Goal: Task Accomplishment & Management: Complete application form

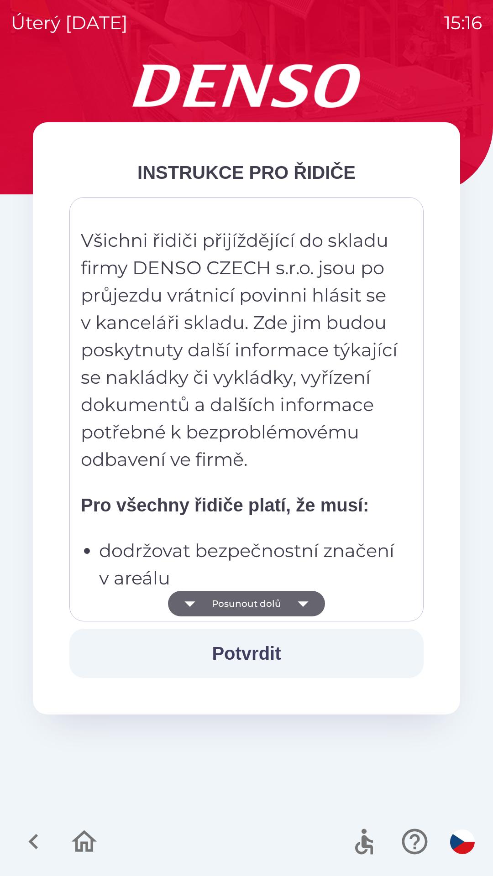
click at [239, 505] on strong "Pro všechny řidiče platí, že musí:" at bounding box center [225, 505] width 288 height 20
click at [241, 446] on p "Všichni řidiči přijíždějící do skladu firmy DENSO CZECH s.r.o. jsou po průjezdu…" at bounding box center [240, 350] width 319 height 247
click at [268, 356] on p "Všichni řidiči přijíždějící do skladu firmy DENSO CZECH s.r.o. jsou po průjezdu…" at bounding box center [240, 350] width 319 height 247
click at [247, 422] on p "Všichni řidiči přijíždějící do skladu firmy DENSO CZECH s.r.o. jsou po průjezdu…" at bounding box center [240, 350] width 319 height 247
click at [238, 457] on p "Všichni řidiči přijíždějící do skladu firmy DENSO CZECH s.r.o. jsou po průjezdu…" at bounding box center [240, 350] width 319 height 247
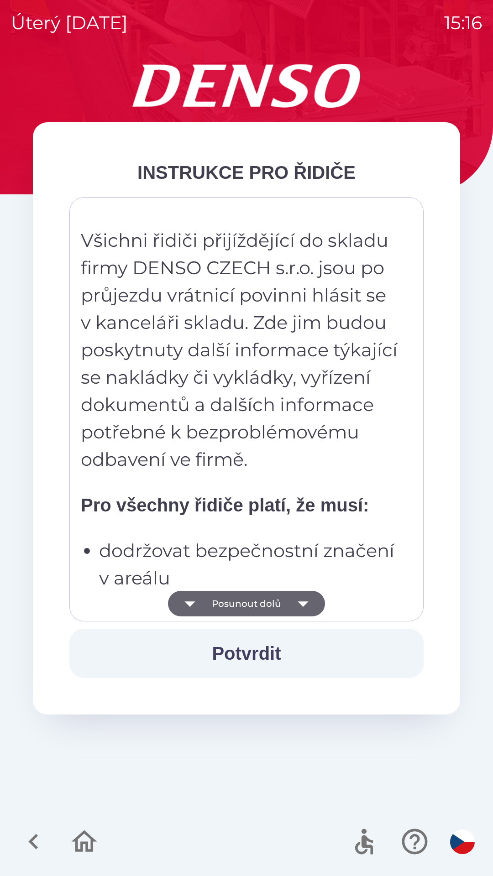
click at [240, 369] on p "Všichni řidiči přijíždějící do skladu firmy DENSO CZECH s.r.o. jsou po průjezdu…" at bounding box center [240, 350] width 319 height 247
click at [228, 457] on p "Všichni řidiči přijíždějící do skladu firmy DENSO CZECH s.r.o. jsou po průjezdu…" at bounding box center [240, 350] width 319 height 247
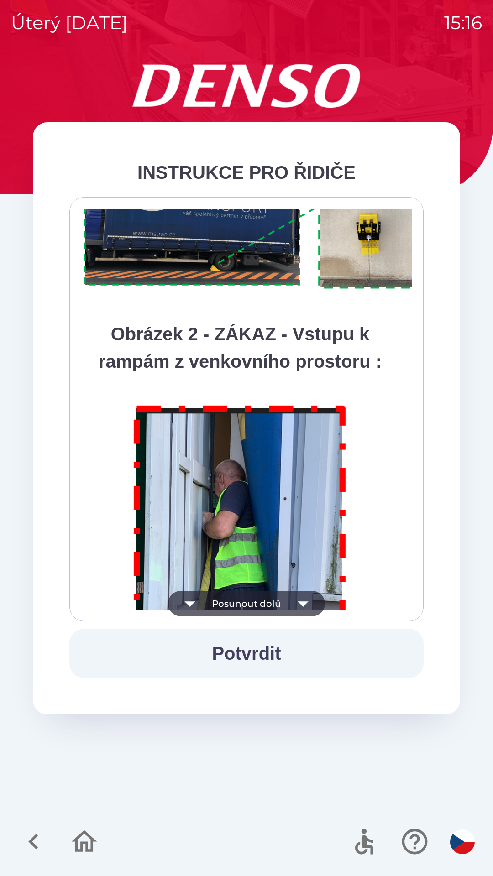
scroll to position [5130, 0]
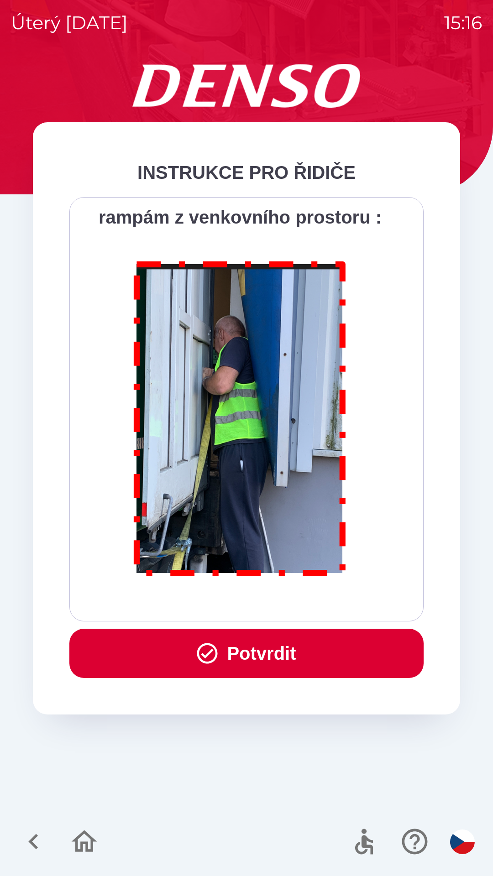
click at [239, 647] on button "Potvrdit" at bounding box center [246, 653] width 354 height 49
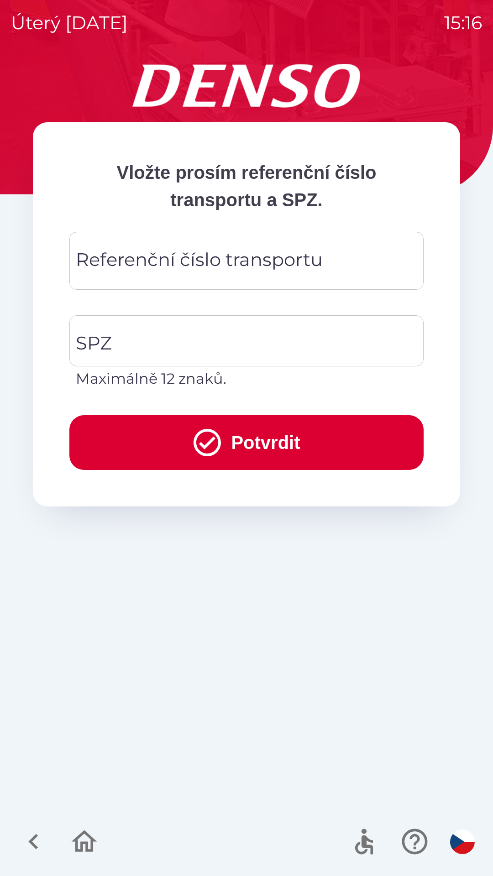
click at [147, 268] on div "Referenční číslo transportu Referenční číslo transportu" at bounding box center [246, 261] width 354 height 58
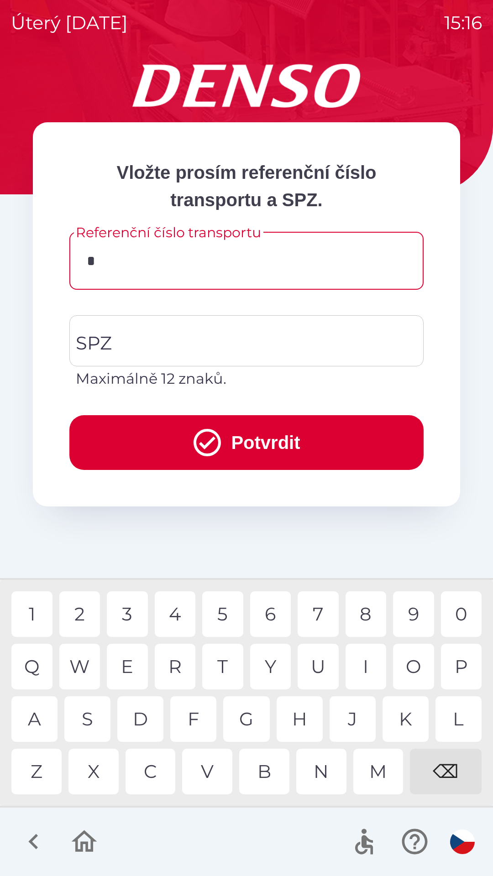
click at [157, 773] on div "C" at bounding box center [151, 772] width 50 height 46
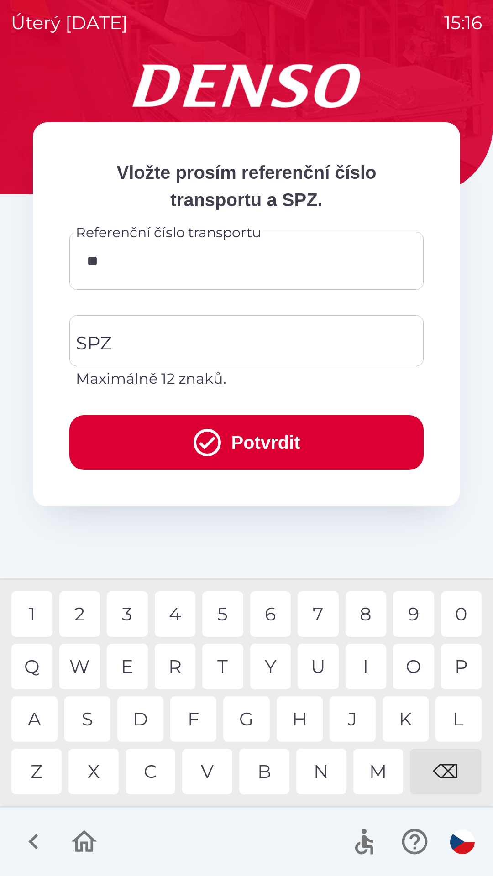
click at [42, 666] on div "Q" at bounding box center [31, 667] width 41 height 46
click at [254, 774] on div "B" at bounding box center [264, 772] width 50 height 46
click at [135, 620] on div "3" at bounding box center [127, 615] width 41 height 46
click at [465, 617] on div "0" at bounding box center [461, 615] width 41 height 46
click at [133, 618] on div "3" at bounding box center [127, 615] width 41 height 46
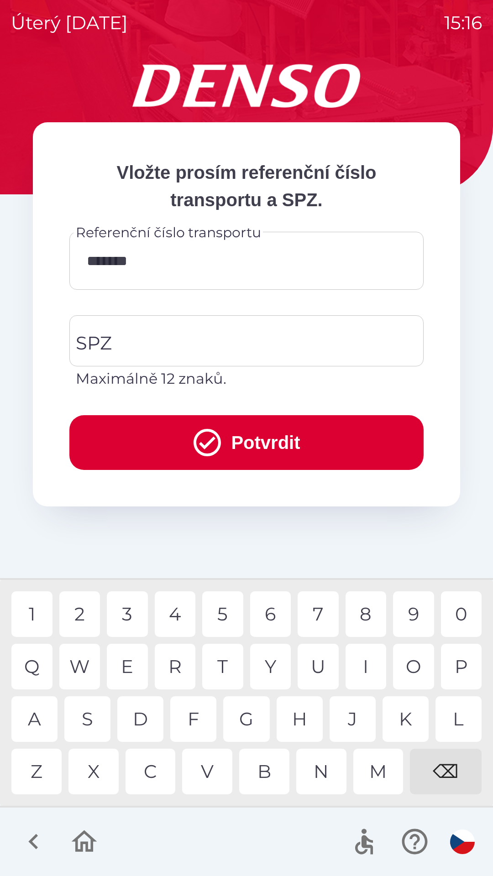
click at [88, 660] on div "W" at bounding box center [79, 667] width 41 height 46
type input "*********"
click at [363, 610] on div "8" at bounding box center [366, 615] width 41 height 46
click at [135, 339] on input "SPZ" at bounding box center [239, 341] width 332 height 43
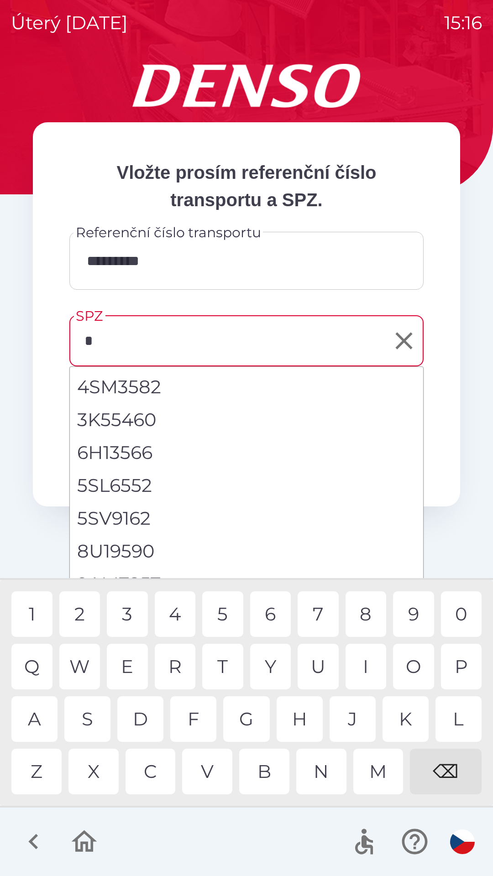
click at [223, 615] on div "5" at bounding box center [222, 615] width 41 height 46
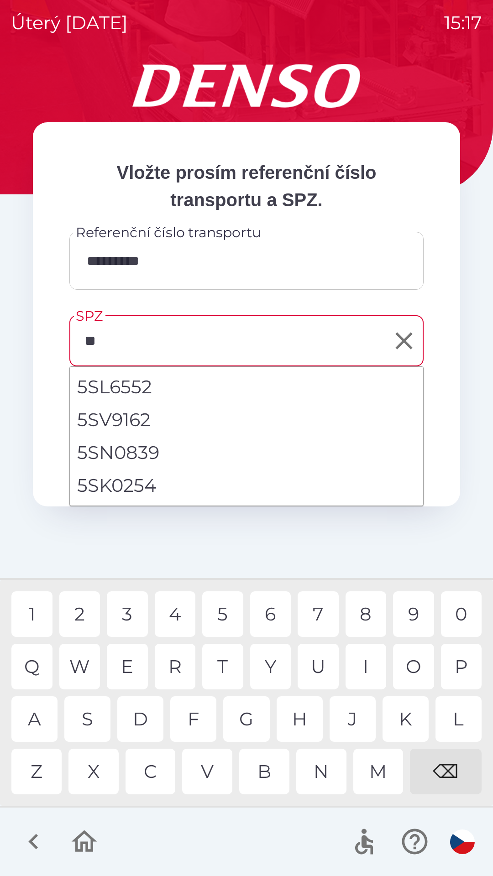
type input "***"
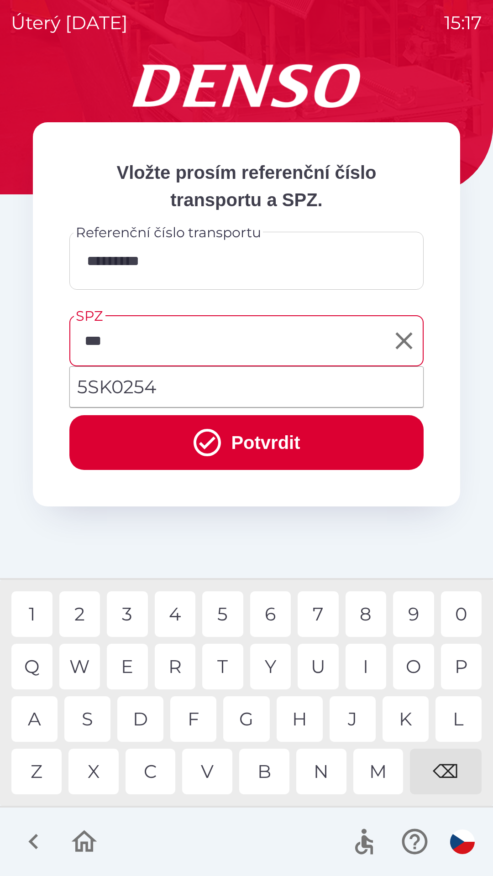
click at [399, 722] on div "K" at bounding box center [406, 720] width 46 height 46
click at [256, 445] on button "Potvrdit" at bounding box center [246, 442] width 354 height 55
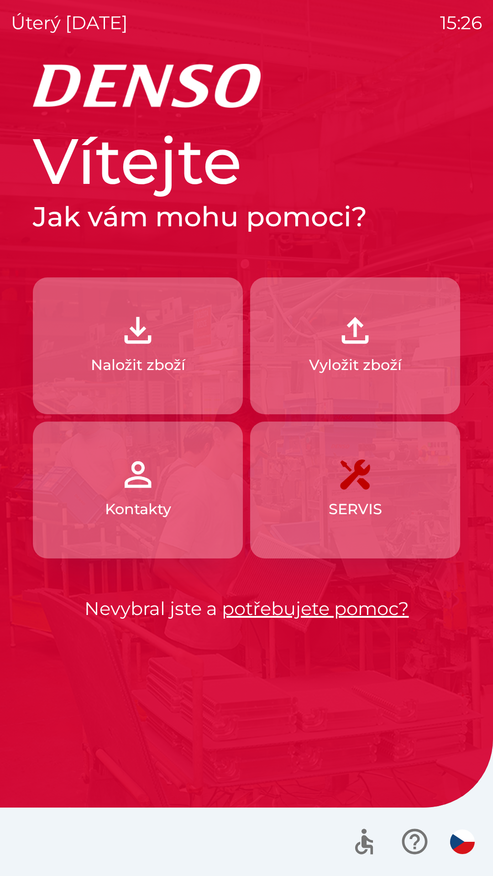
click at [138, 350] on img "button" at bounding box center [138, 330] width 40 height 40
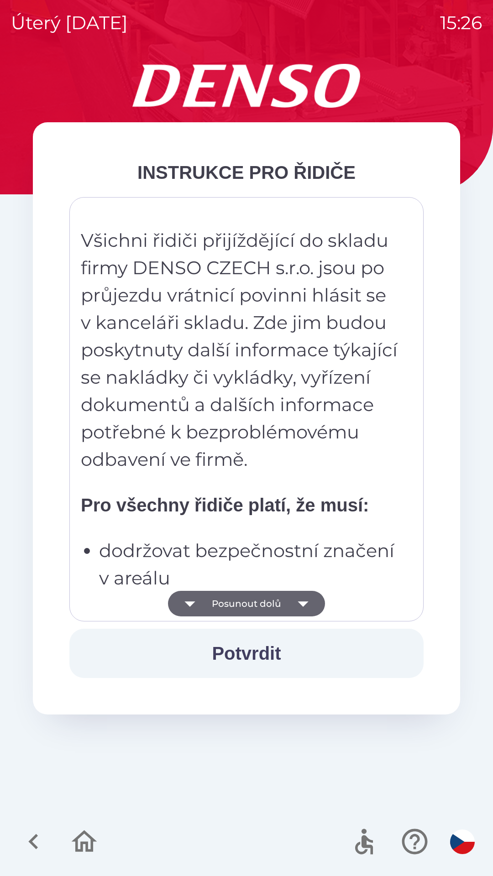
click at [300, 606] on icon "button" at bounding box center [303, 604] width 26 height 26
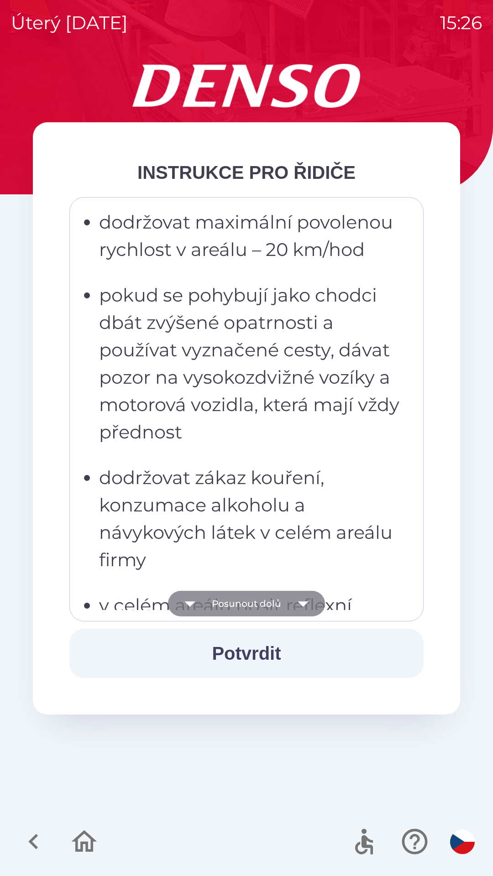
click at [303, 603] on icon "button" at bounding box center [303, 604] width 10 height 5
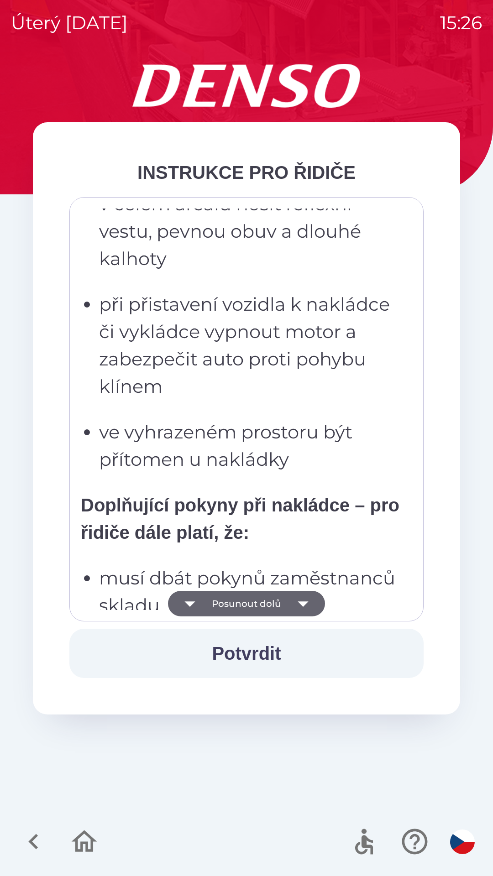
click at [295, 603] on icon "button" at bounding box center [303, 604] width 26 height 26
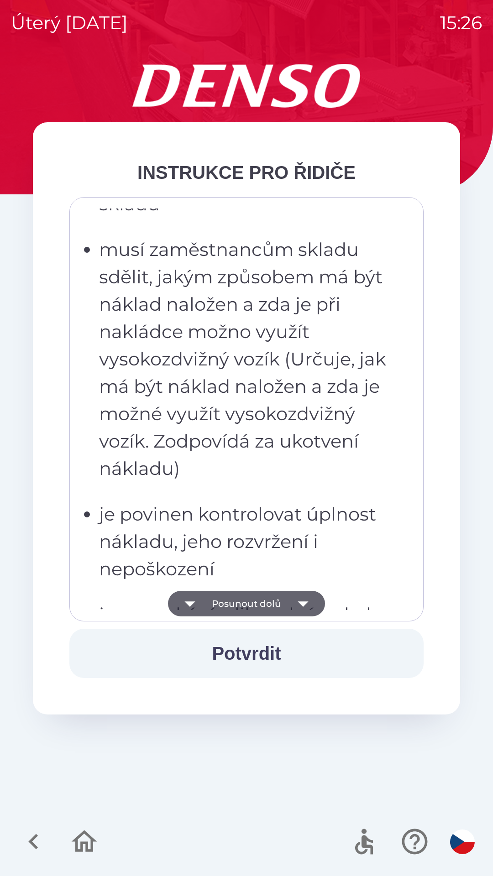
click at [296, 599] on icon "button" at bounding box center [303, 604] width 26 height 26
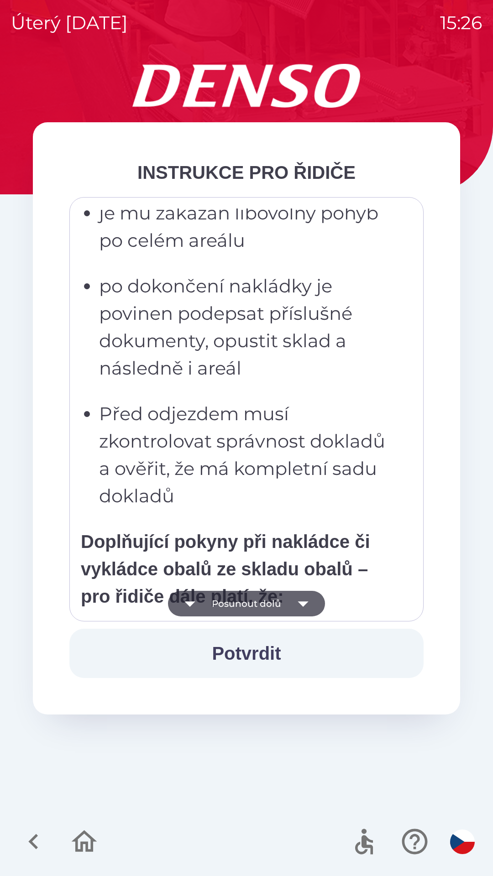
click at [308, 605] on icon "button" at bounding box center [303, 604] width 26 height 26
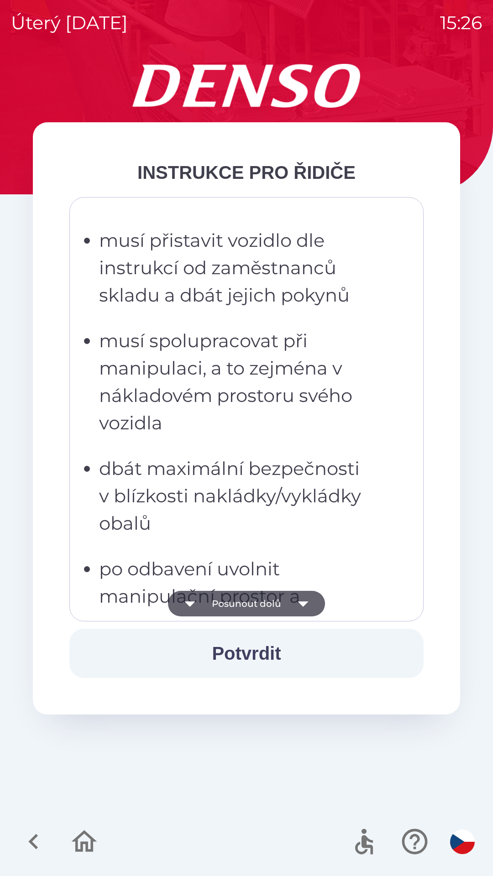
click at [303, 604] on icon "button" at bounding box center [303, 604] width 10 height 5
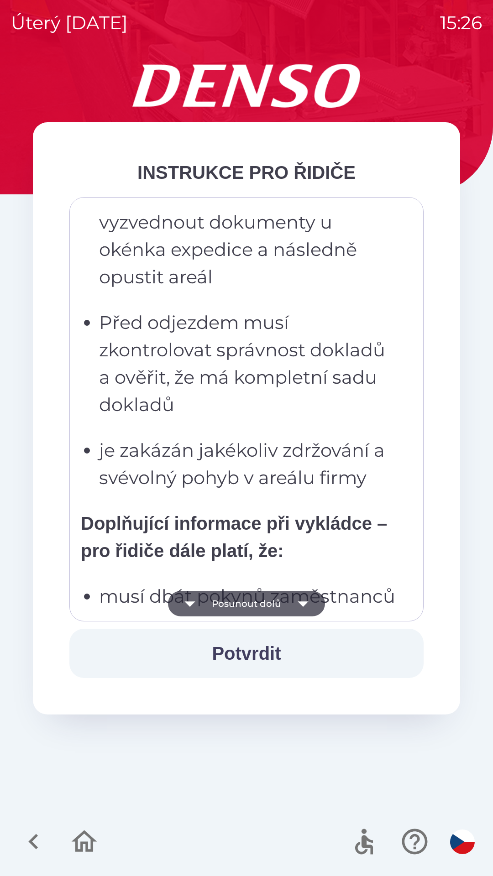
click at [305, 607] on icon "button" at bounding box center [303, 604] width 26 height 26
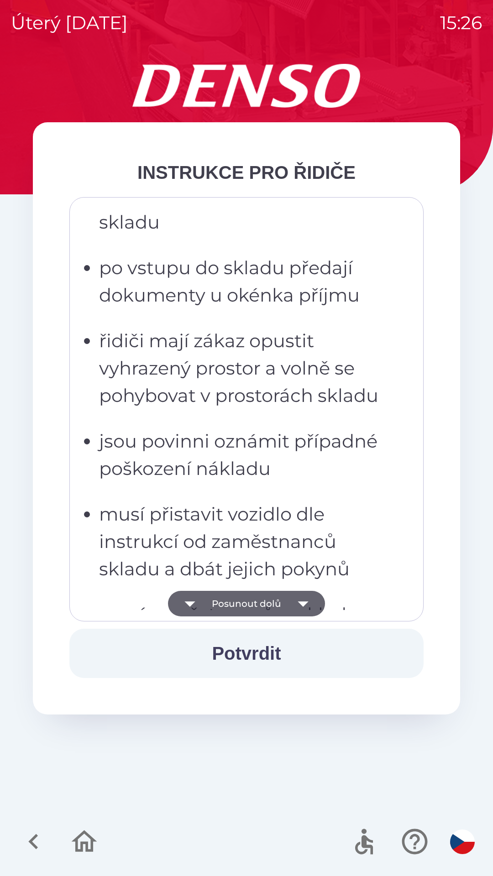
click at [300, 608] on icon "button" at bounding box center [303, 604] width 26 height 26
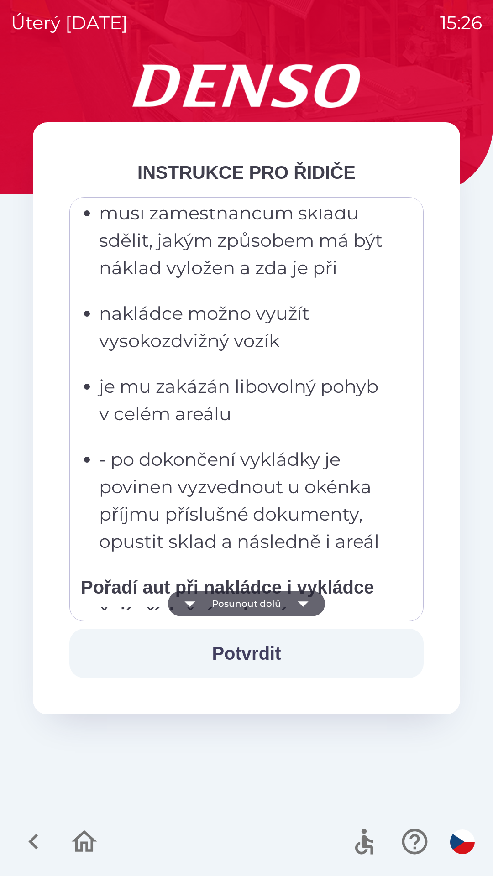
click at [302, 606] on icon "button" at bounding box center [303, 604] width 10 height 5
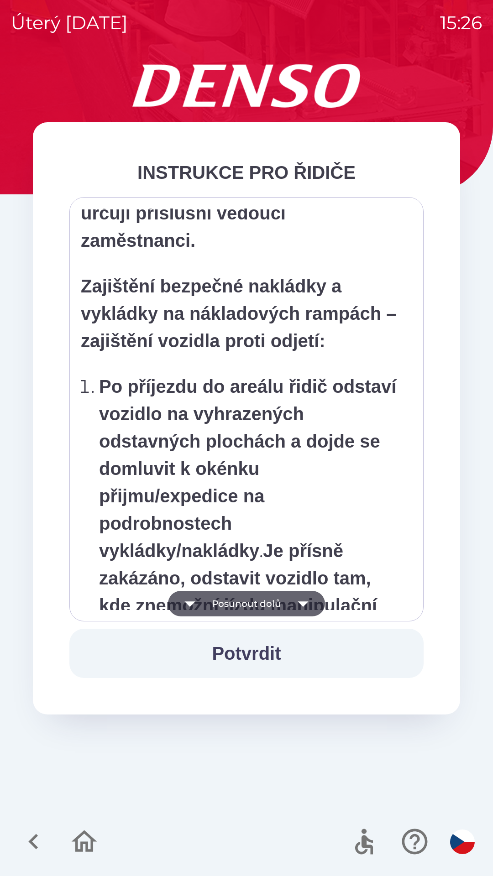
click at [299, 603] on icon "button" at bounding box center [303, 604] width 10 height 5
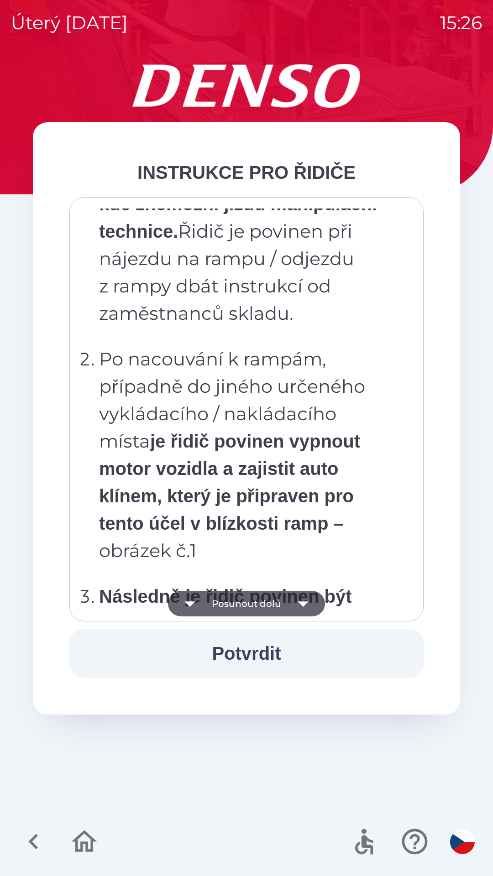
click at [299, 601] on icon "button" at bounding box center [303, 604] width 26 height 26
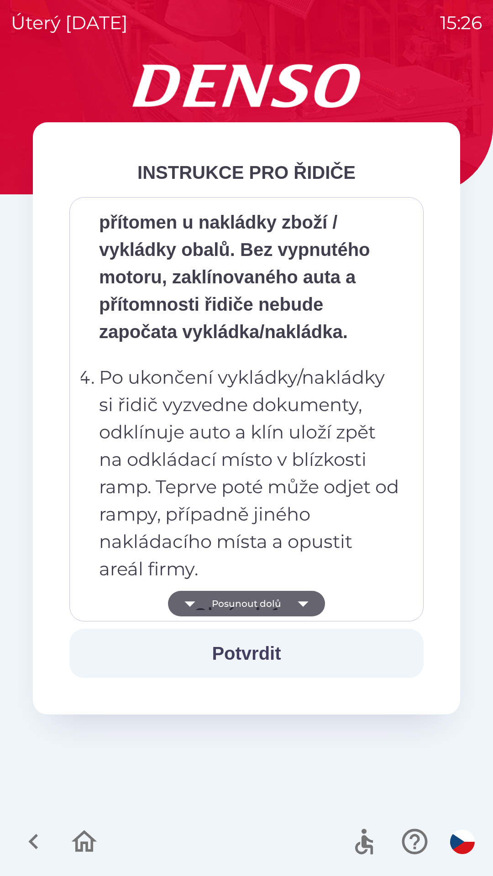
click at [303, 607] on icon "button" at bounding box center [303, 604] width 26 height 26
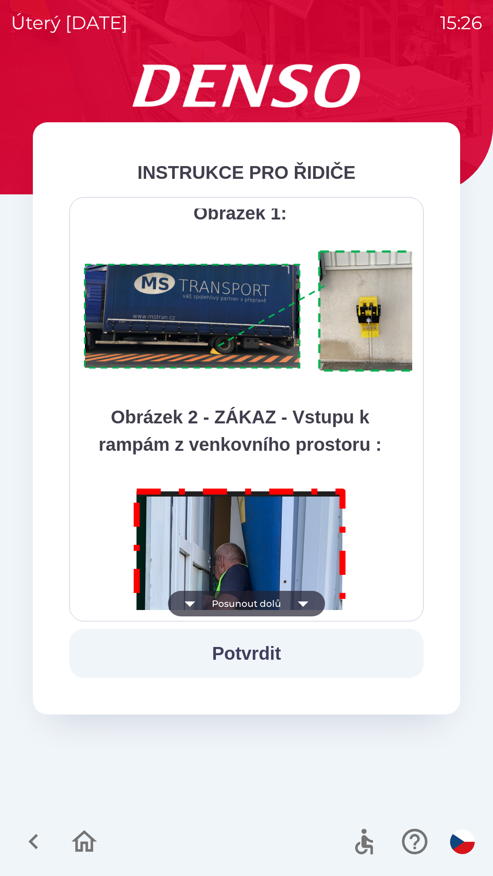
click at [304, 603] on icon "button" at bounding box center [303, 604] width 10 height 5
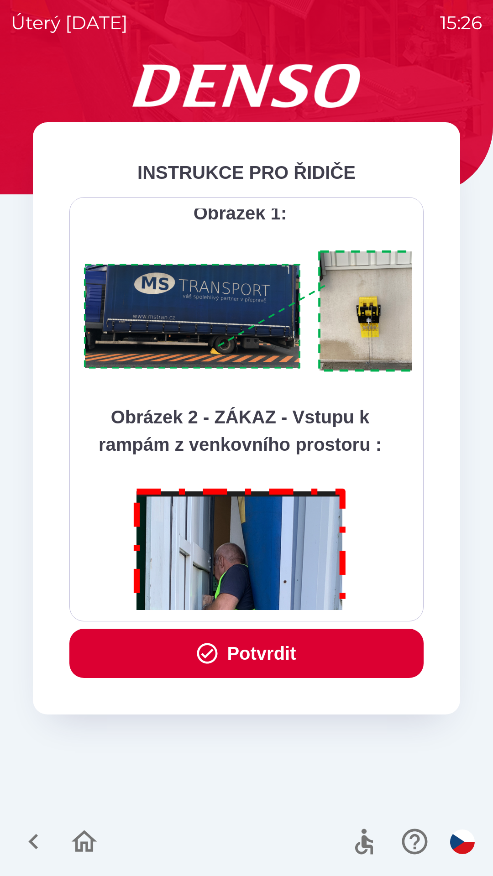
scroll to position [5130, 0]
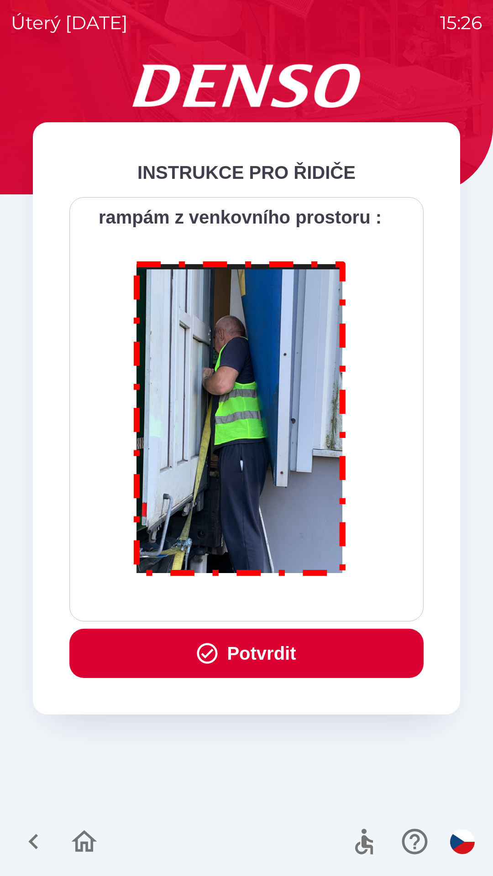
click at [224, 654] on button "Potvrdit" at bounding box center [246, 653] width 354 height 49
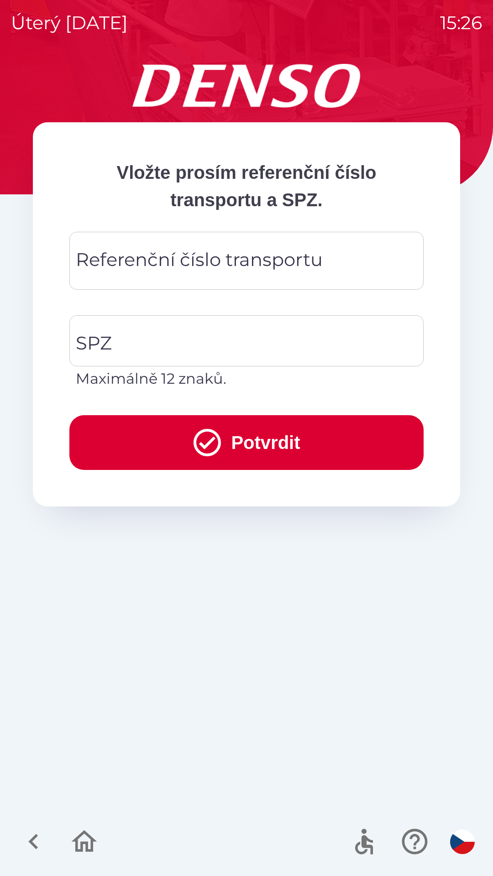
click at [151, 253] on div "Referenční číslo transportu Referenční číslo transportu" at bounding box center [246, 261] width 354 height 58
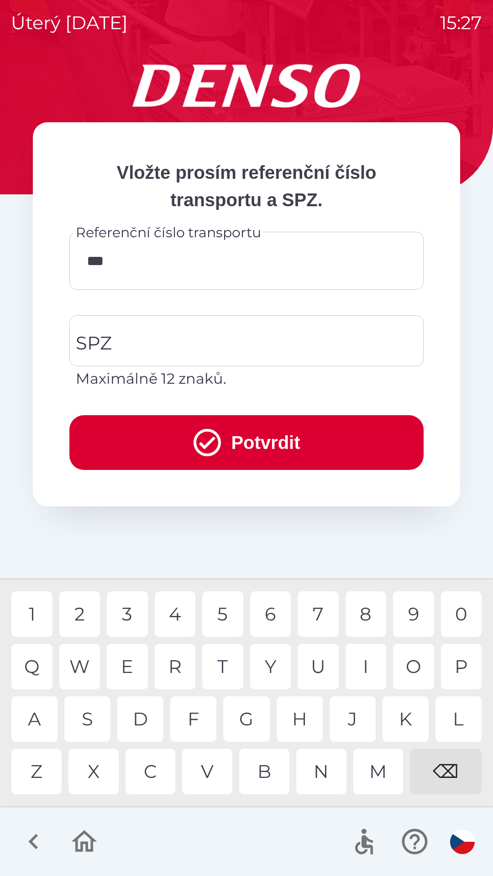
click at [274, 618] on div "6" at bounding box center [270, 615] width 41 height 46
click at [270, 616] on div "6" at bounding box center [270, 615] width 41 height 46
type input "******"
click at [465, 614] on div "0" at bounding box center [461, 615] width 41 height 46
click at [117, 345] on input "SPZ" at bounding box center [239, 341] width 332 height 43
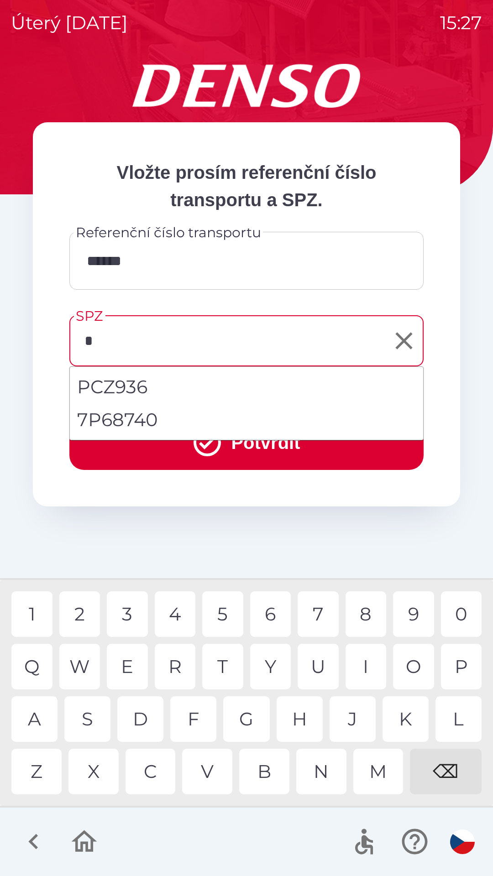
click at [460, 676] on div "P" at bounding box center [461, 667] width 41 height 46
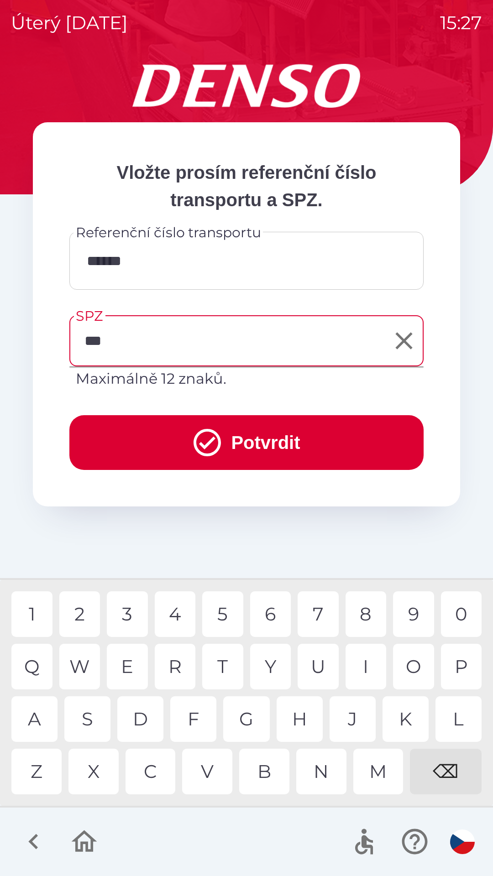
click at [366, 619] on div "8" at bounding box center [366, 615] width 41 height 46
click at [176, 614] on div "4" at bounding box center [175, 615] width 41 height 46
click at [363, 669] on div "I" at bounding box center [366, 667] width 41 height 46
type input "*******"
click at [206, 442] on icon "submit" at bounding box center [207, 442] width 27 height 27
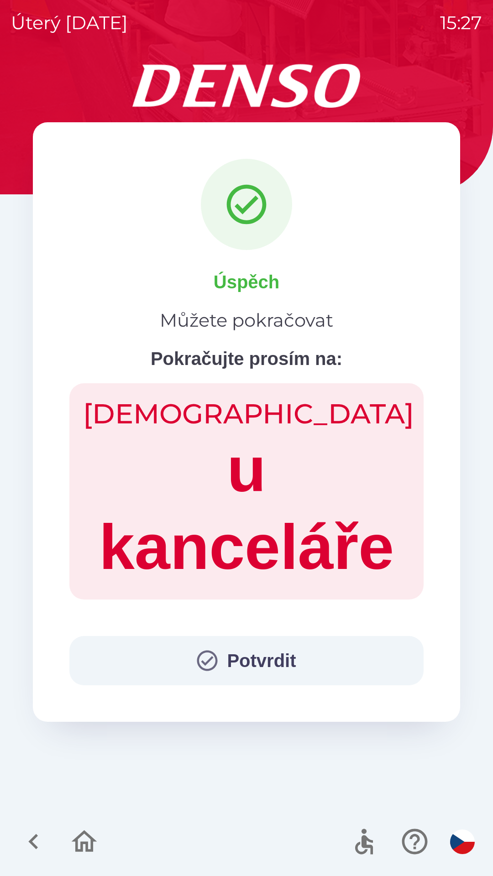
click at [201, 661] on icon "button" at bounding box center [207, 661] width 25 height 25
